Goal: Task Accomplishment & Management: Manage account settings

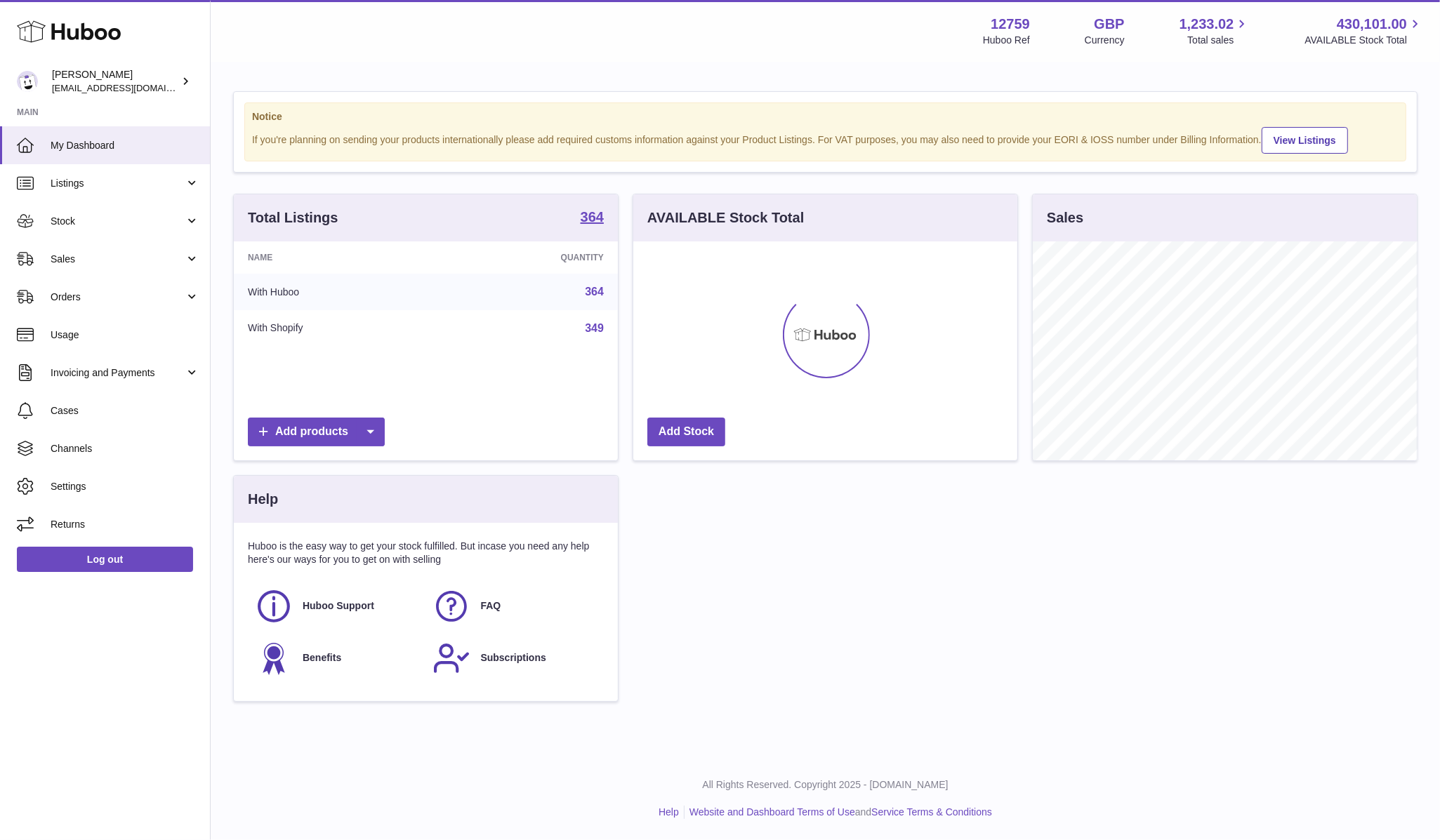
scroll to position [218, 384]
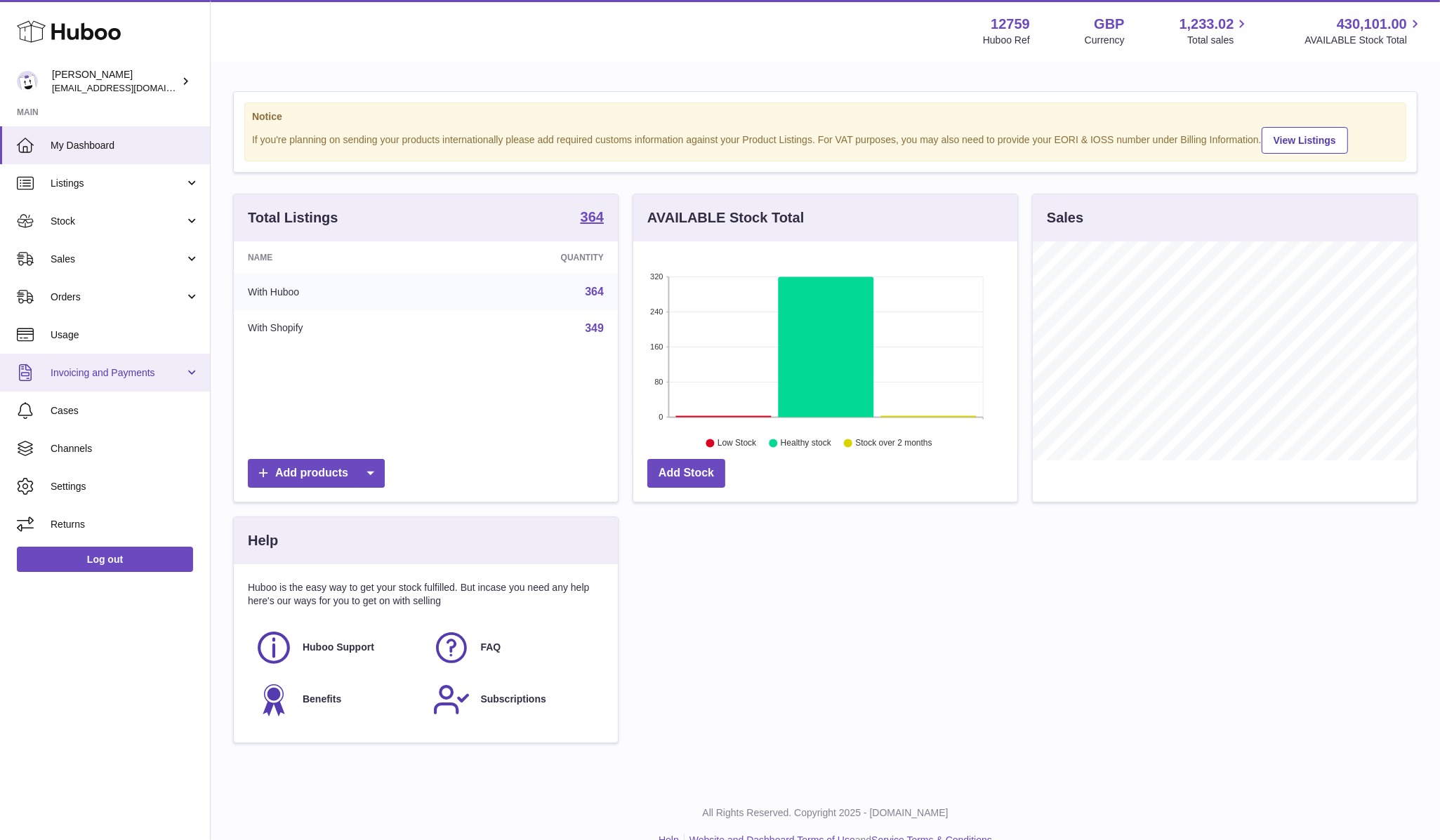
click at [138, 369] on span "Invoicing and Payments" at bounding box center [117, 373] width 134 height 13
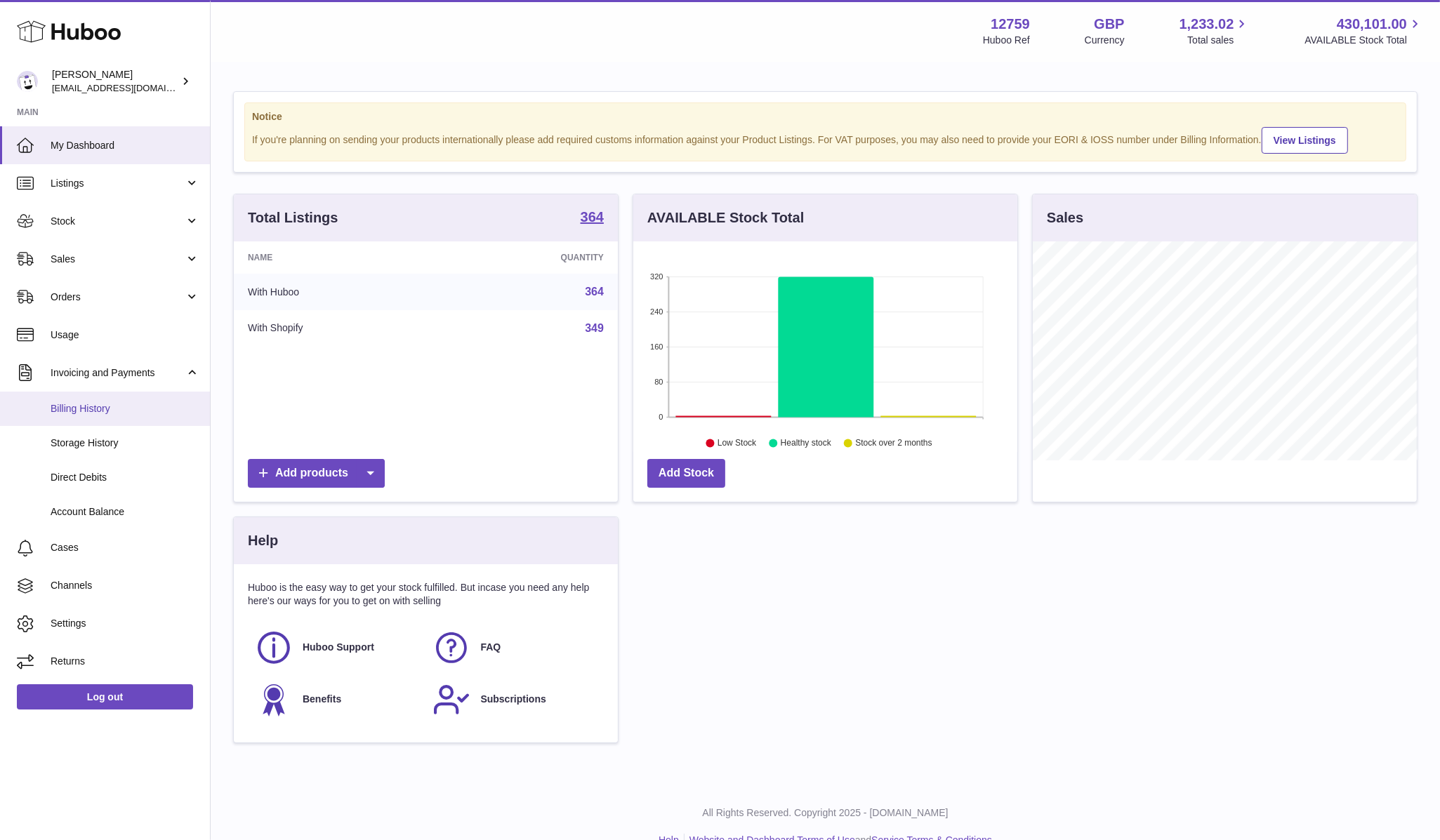
click at [117, 408] on span "Billing History" at bounding box center [125, 409] width 149 height 13
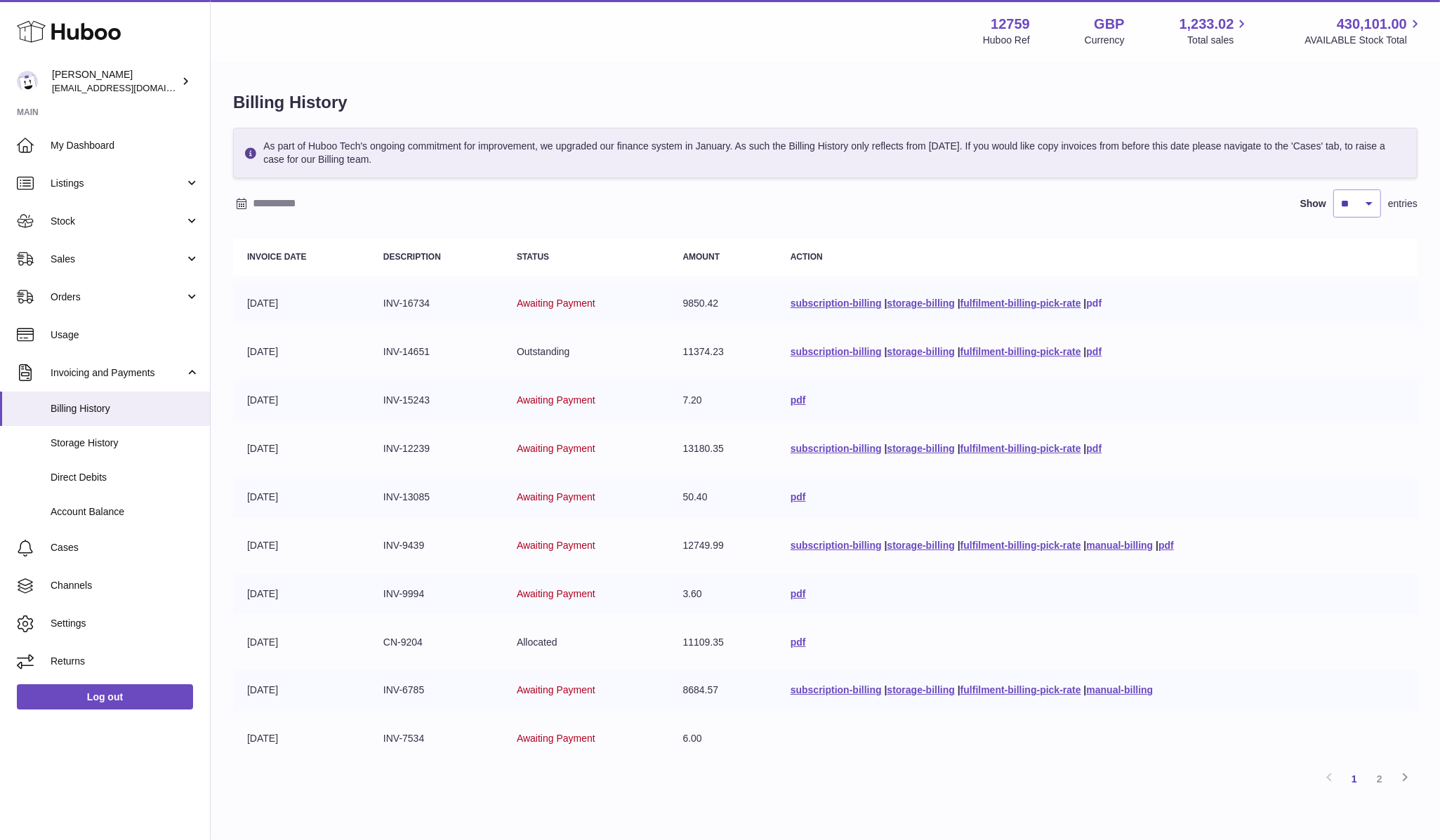
click at [1098, 304] on link "pdf" at bounding box center [1094, 303] width 16 height 11
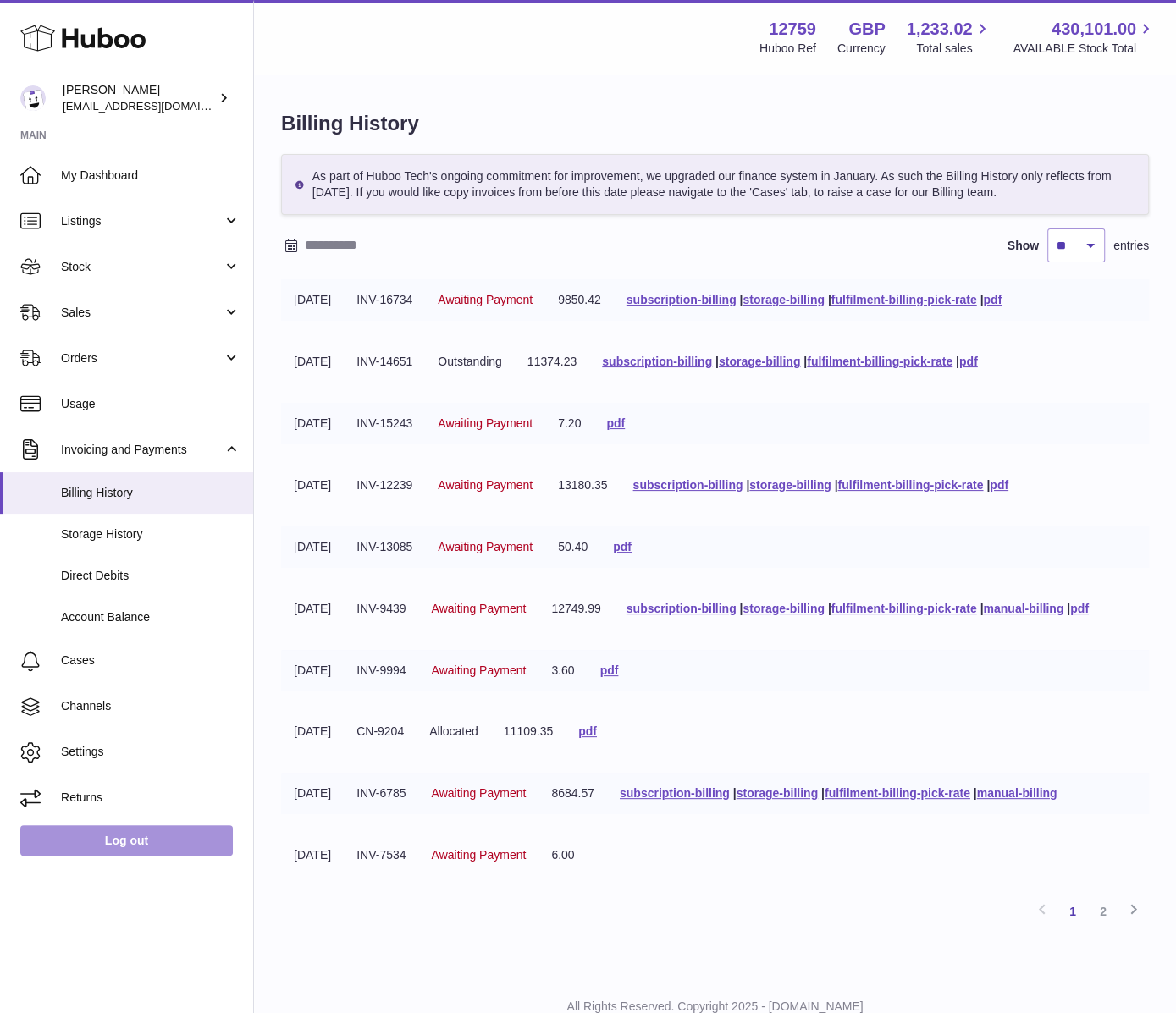
click at [158, 840] on link "Log out" at bounding box center [126, 841] width 213 height 30
